Goal: Information Seeking & Learning: Learn about a topic

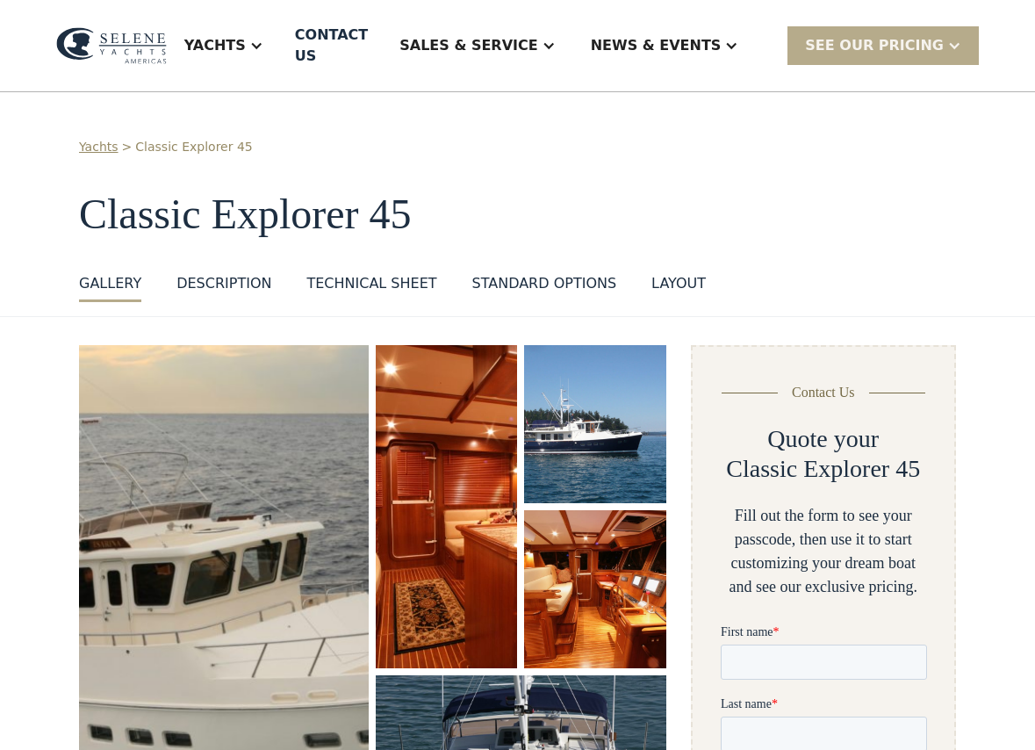
scroll to position [1, 0]
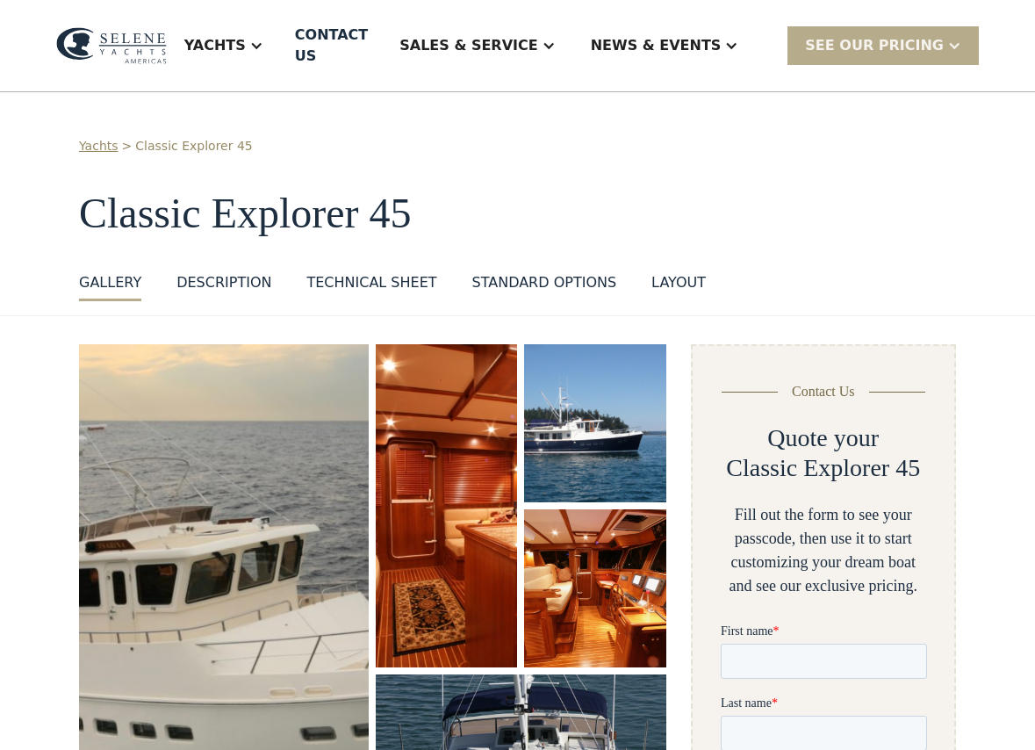
click at [607, 366] on img "open lightbox" at bounding box center [595, 424] width 145 height 162
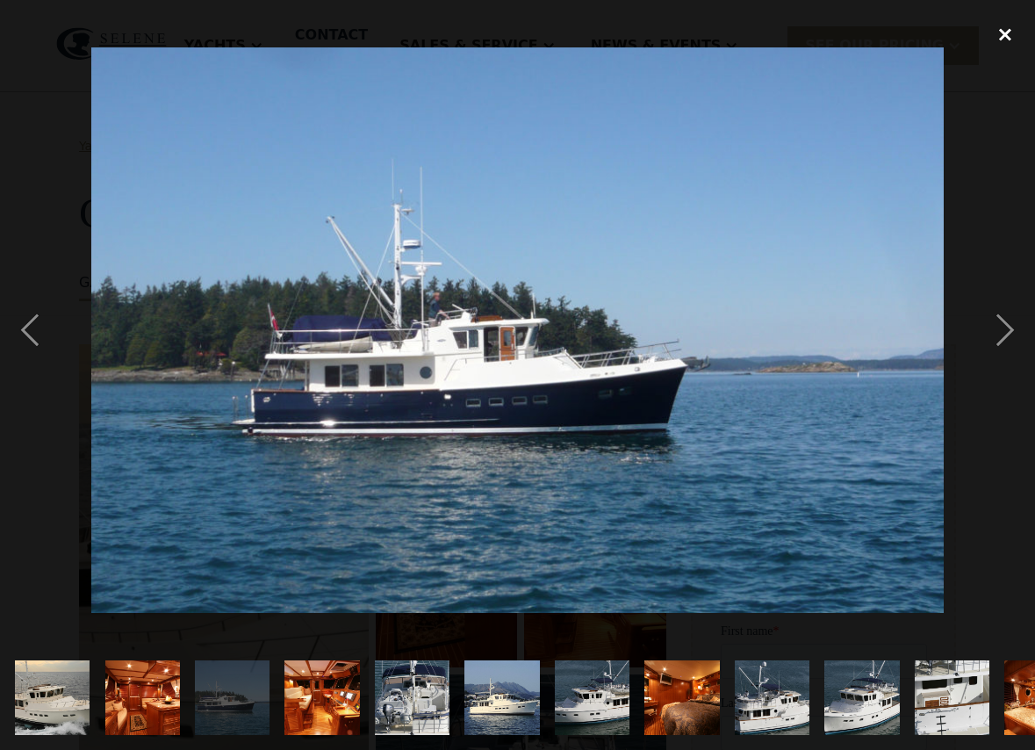
click at [1007, 43] on div "close lightbox" at bounding box center [1006, 34] width 60 height 39
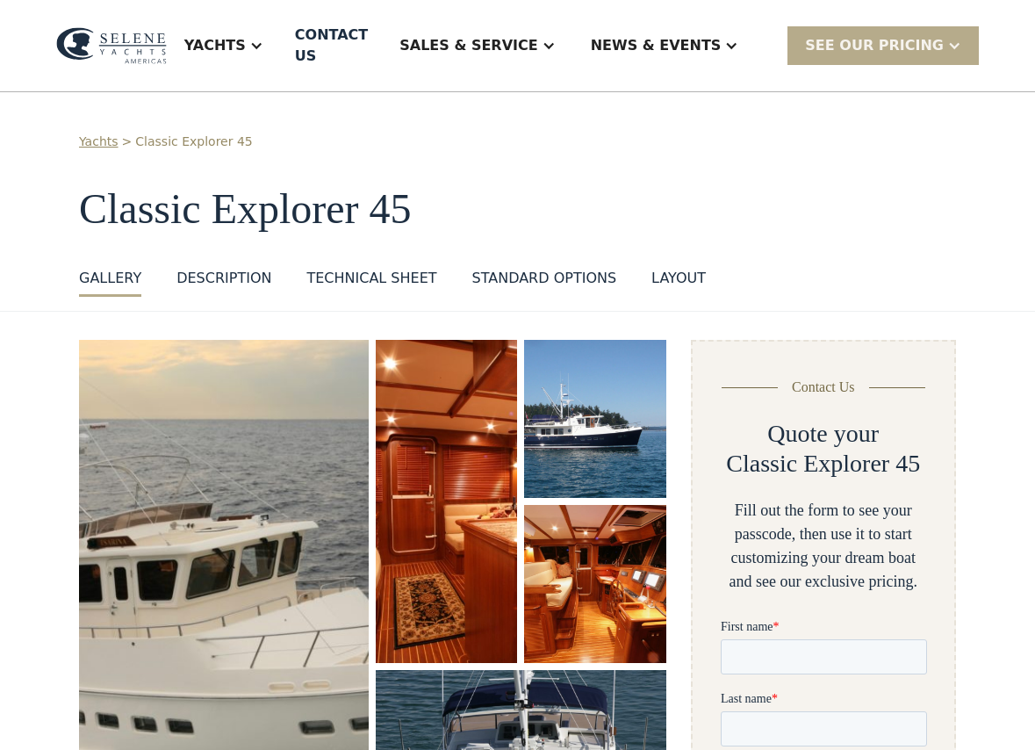
scroll to position [0, 0]
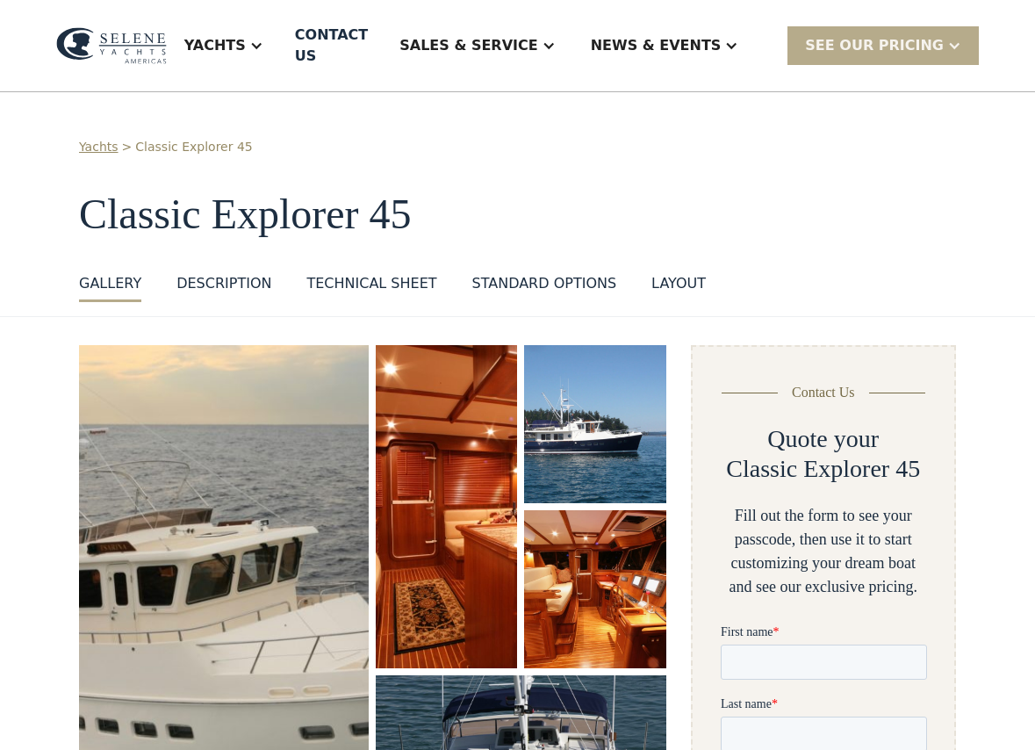
click at [667, 273] on div "layout" at bounding box center [679, 283] width 54 height 21
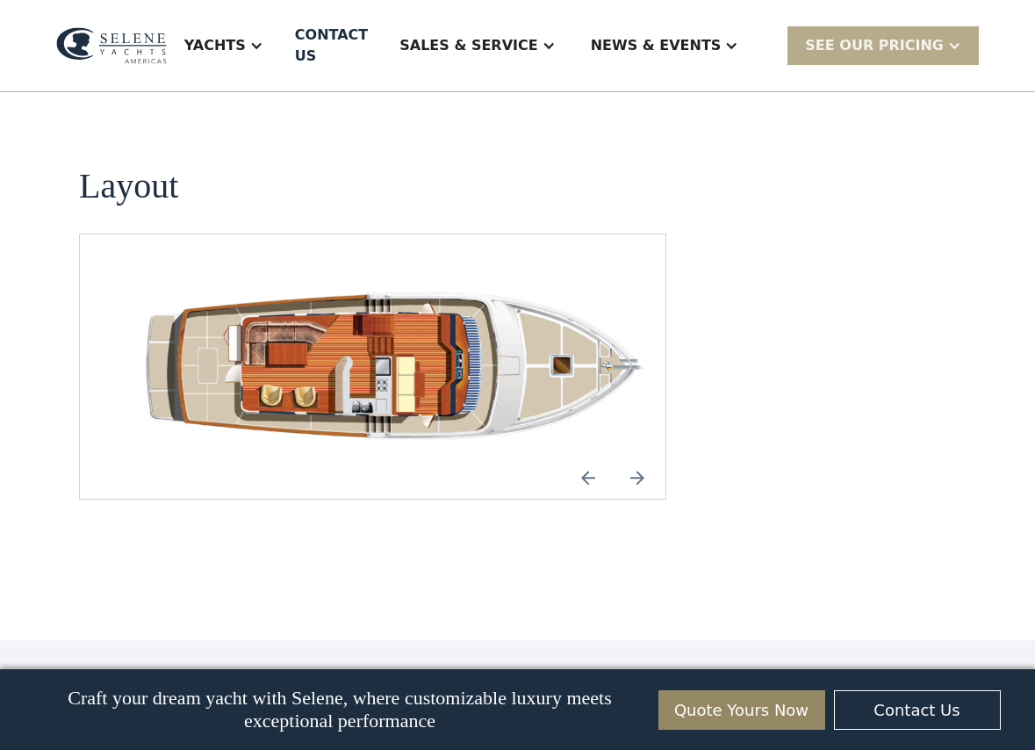
scroll to position [2577, 0]
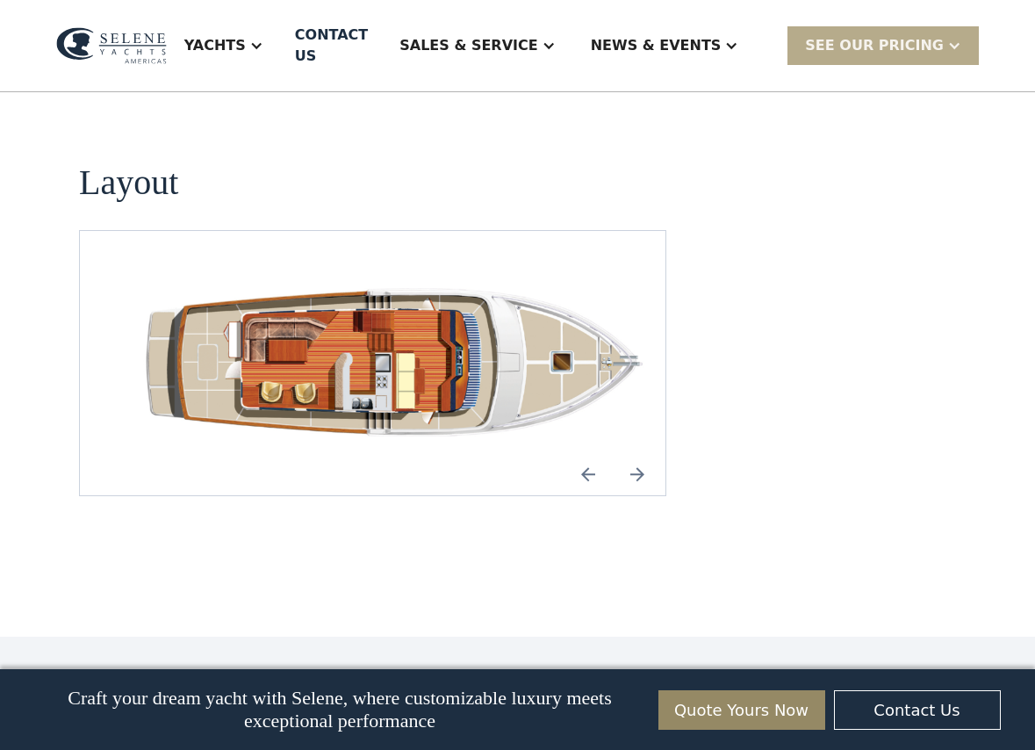
click at [639, 453] on img "Next slide" at bounding box center [638, 474] width 42 height 42
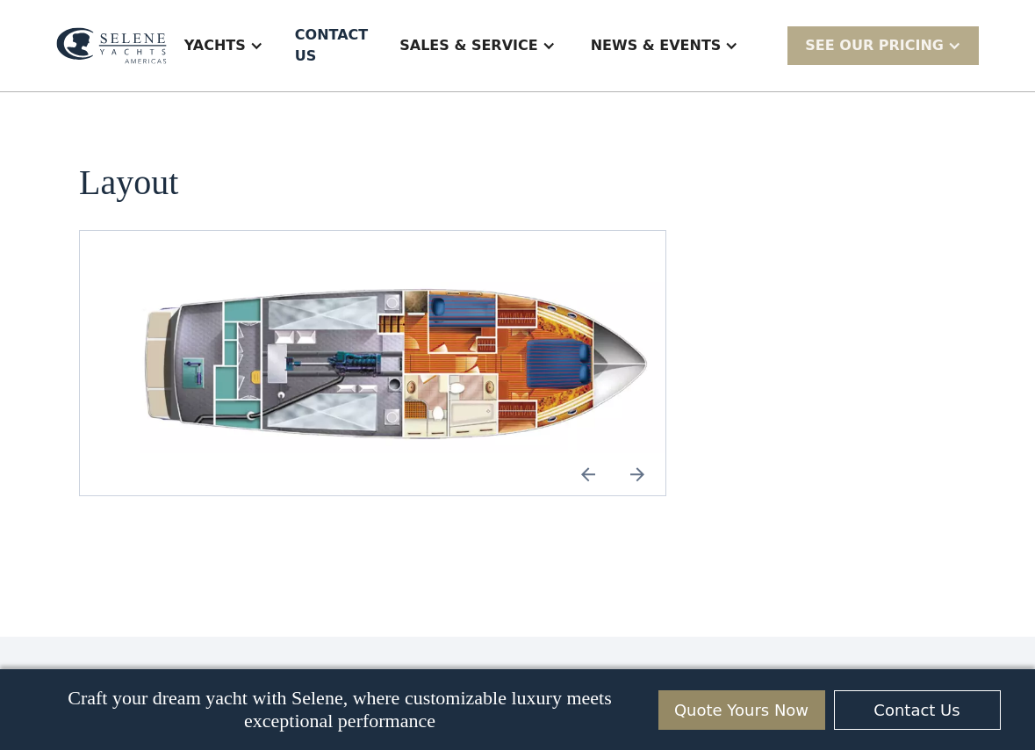
click at [597, 453] on img "Previous slide" at bounding box center [588, 474] width 42 height 42
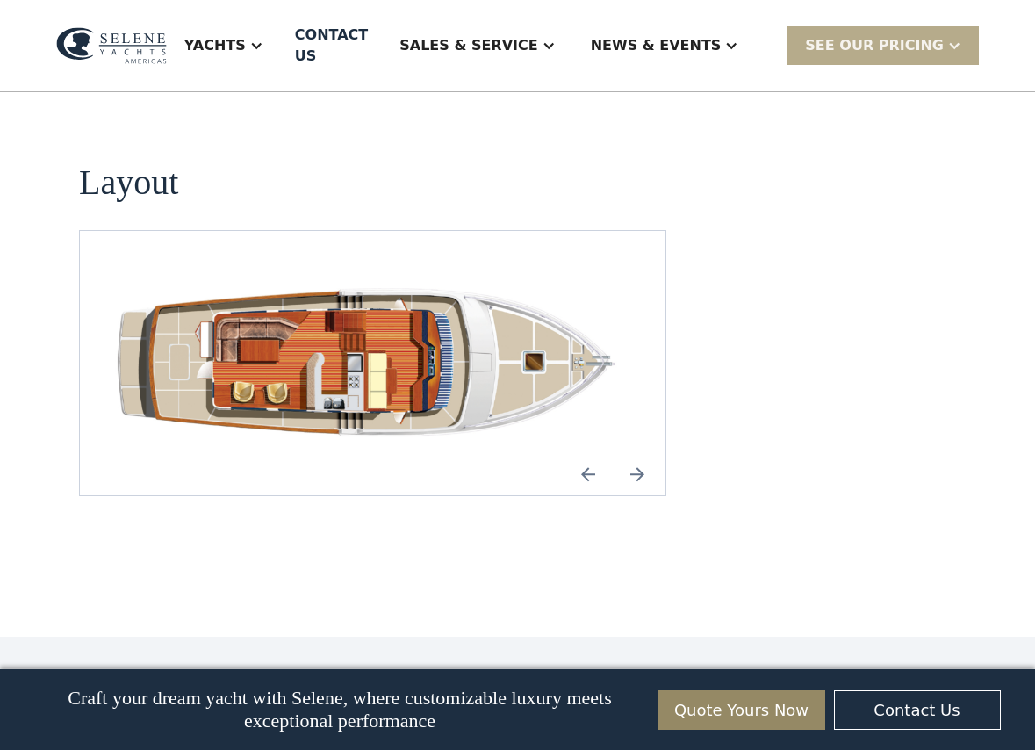
click at [645, 453] on img "Next slide" at bounding box center [638, 474] width 42 height 42
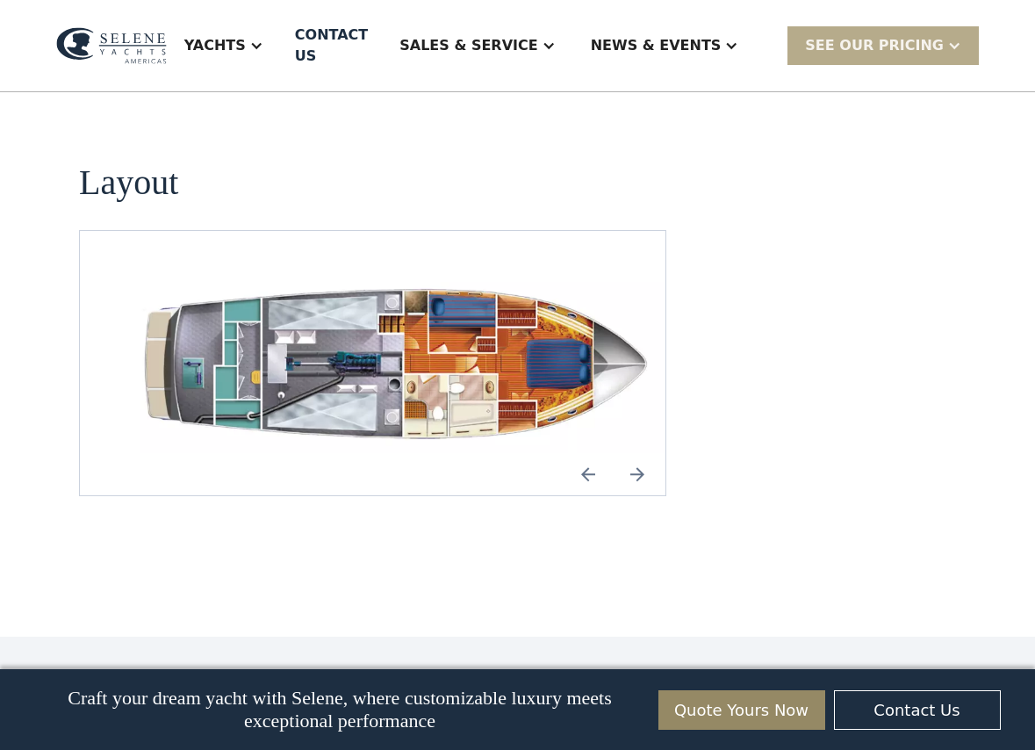
click at [585, 453] on img "Previous slide" at bounding box center [588, 474] width 42 height 42
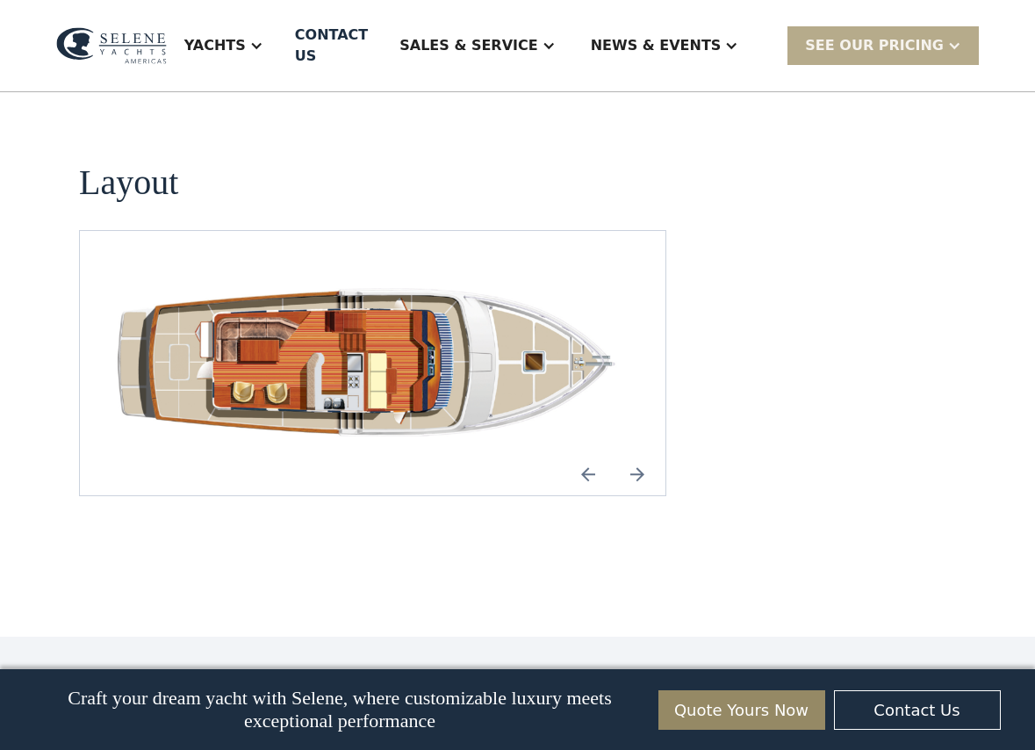
click at [585, 453] on img "Previous slide" at bounding box center [588, 474] width 42 height 42
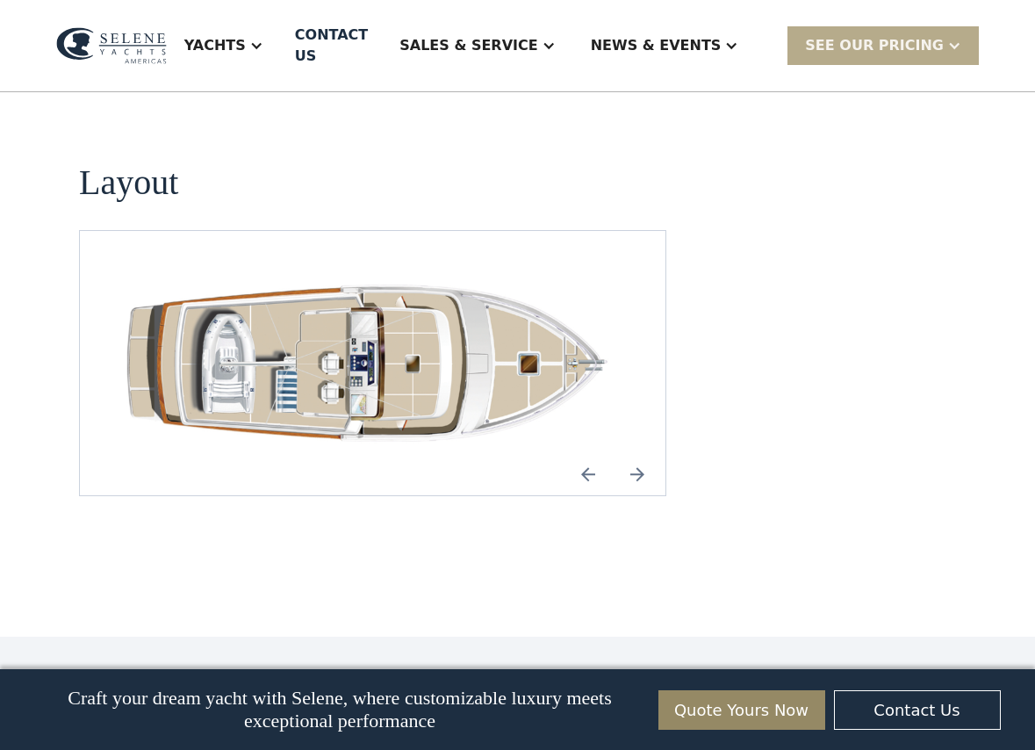
click at [640, 453] on img "Next slide" at bounding box center [638, 474] width 42 height 42
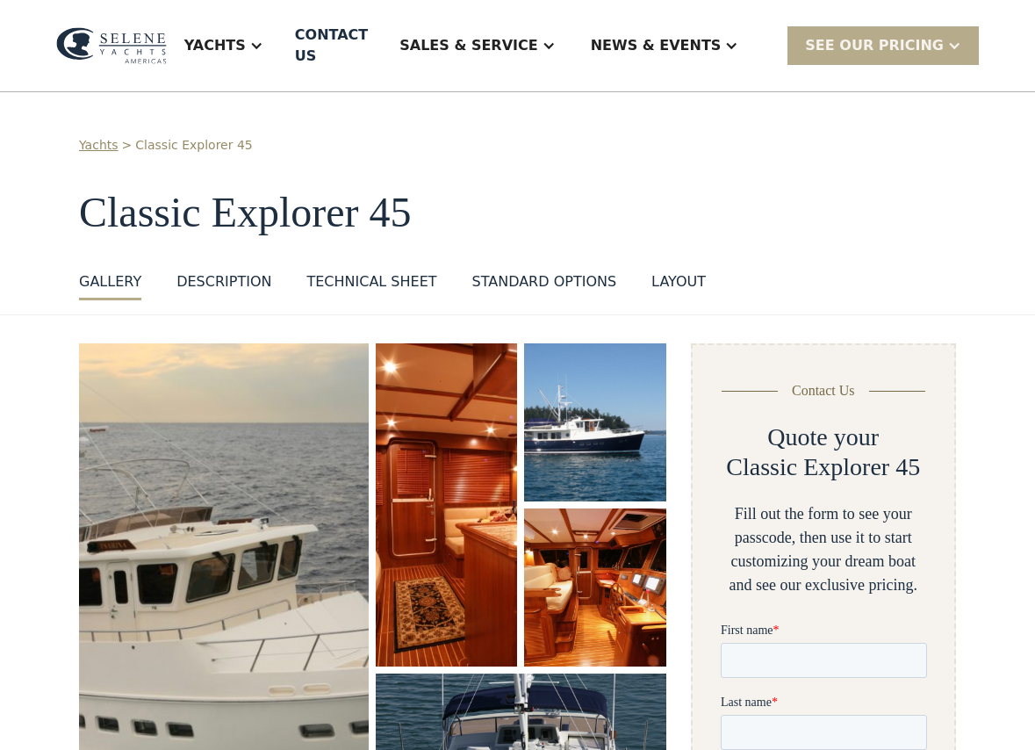
scroll to position [0, 0]
